Goal: Information Seeking & Learning: Find specific fact

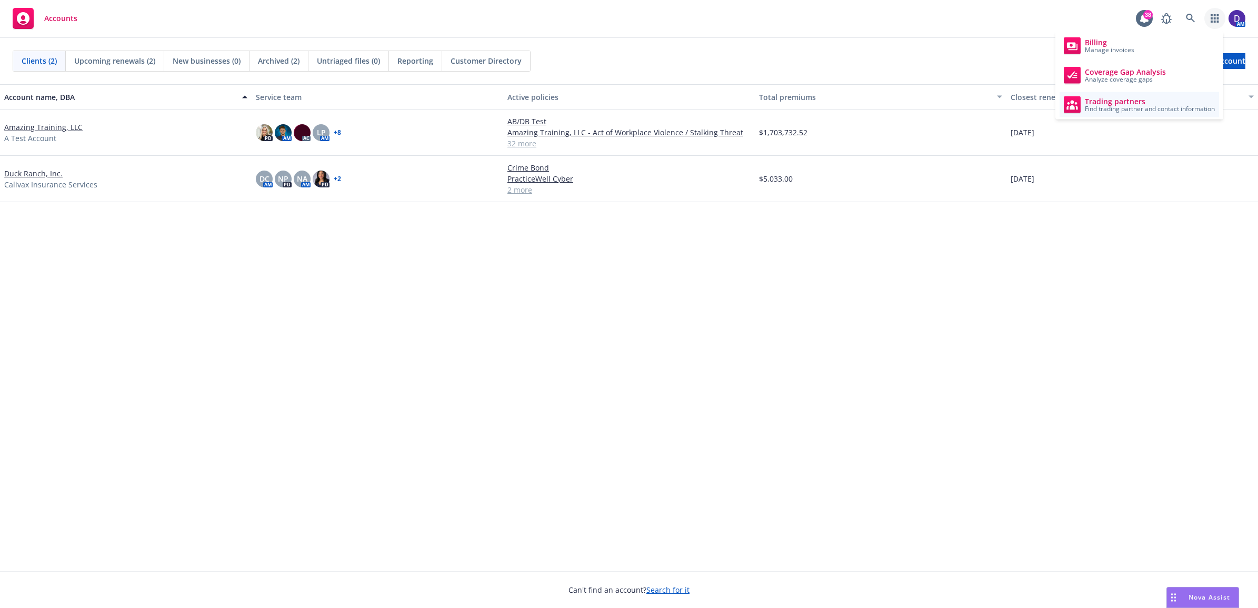
click at [1138, 101] on span "Trading partners" at bounding box center [1150, 101] width 130 height 8
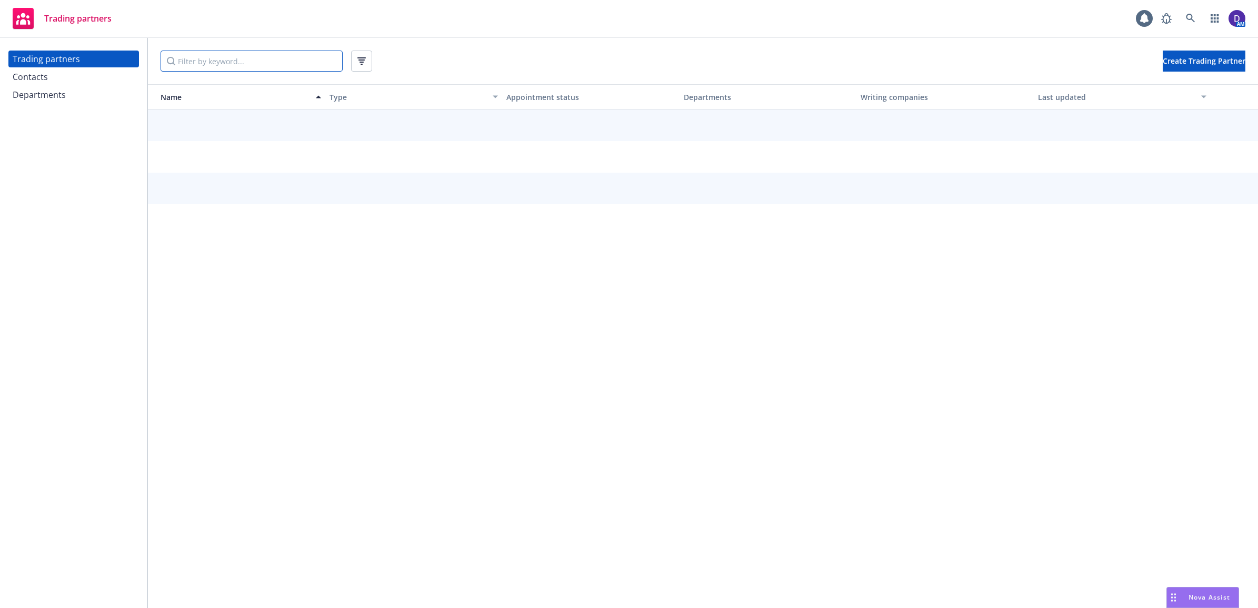
click at [252, 59] on input "Filter by keyword..." at bounding box center [251, 61] width 182 height 21
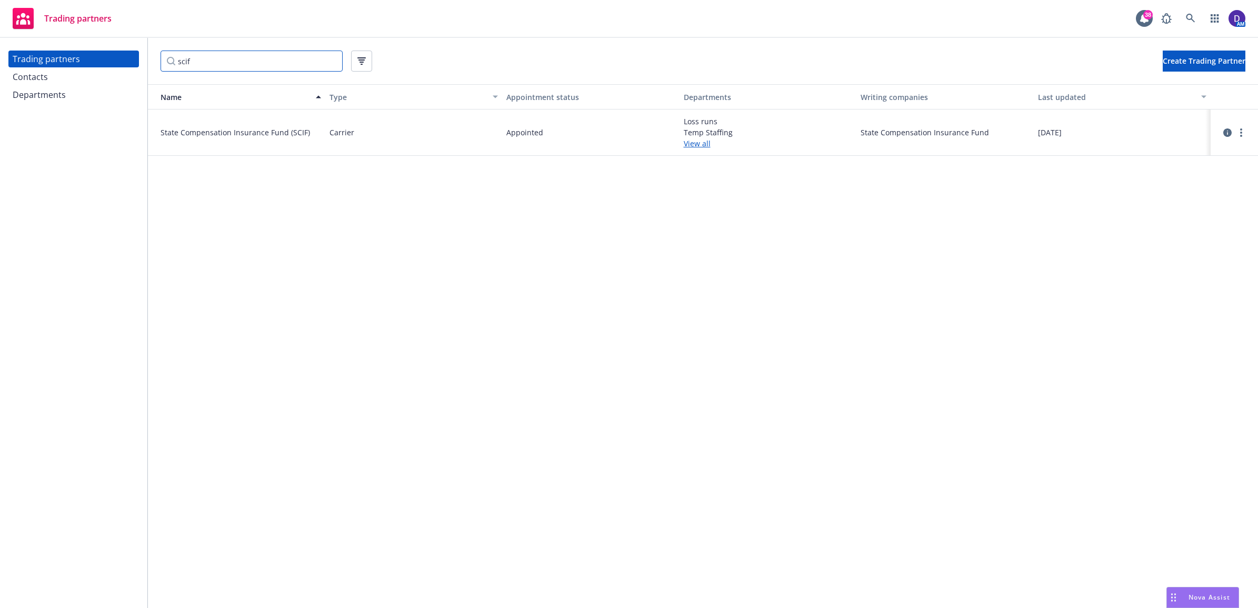
drag, startPoint x: 216, startPoint y: 65, endPoint x: 83, endPoint y: 46, distance: 134.0
click at [83, 46] on div "Trading partners Contacts Departments scif Create Trading Partner Name Type App…" at bounding box center [629, 323] width 1258 height 570
type input "scif"
click at [1224, 132] on icon "circleInformation" at bounding box center [1227, 132] width 8 height 8
